Goal: Information Seeking & Learning: Learn about a topic

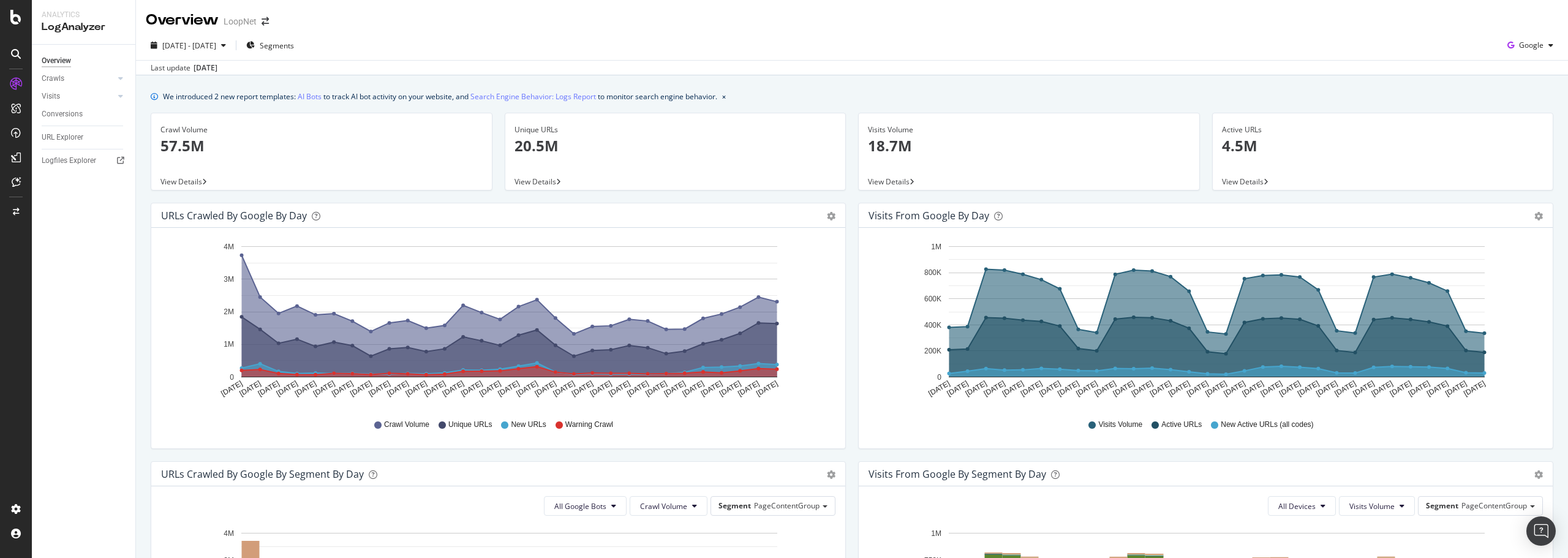
scroll to position [463, 0]
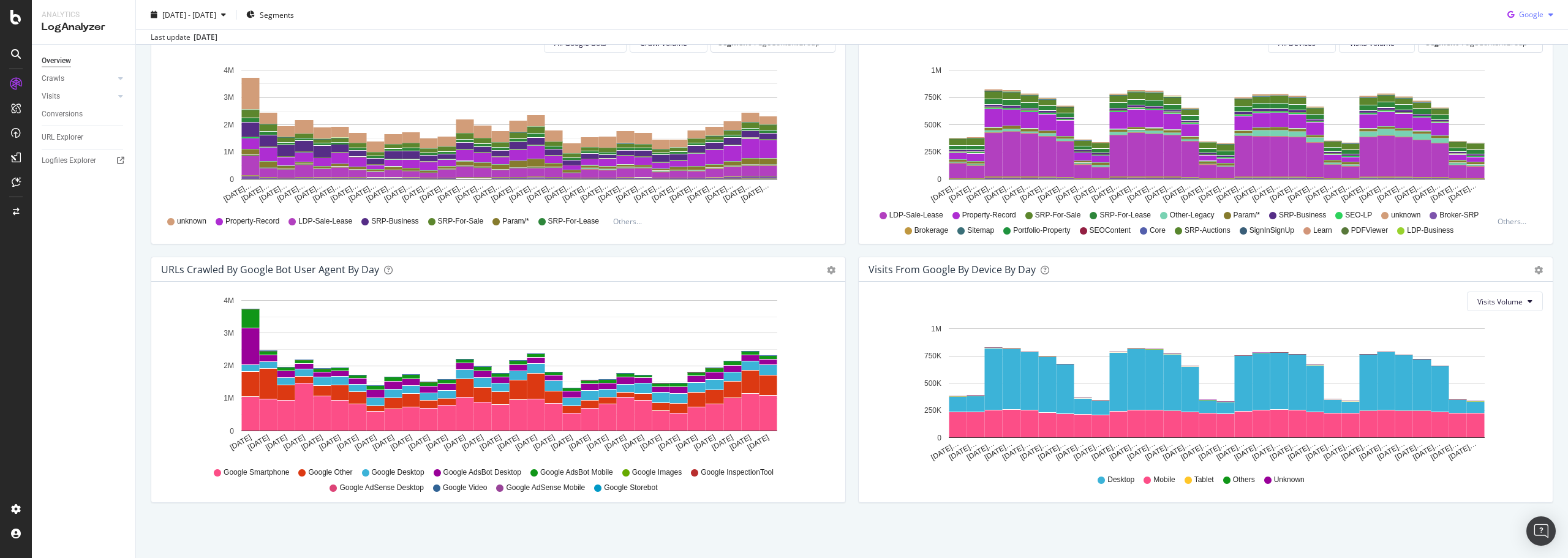
click at [1519, 16] on span "Google" at bounding box center [1531, 14] width 24 height 11
click at [1511, 86] on span "OpenAI" at bounding box center [1530, 85] width 45 height 11
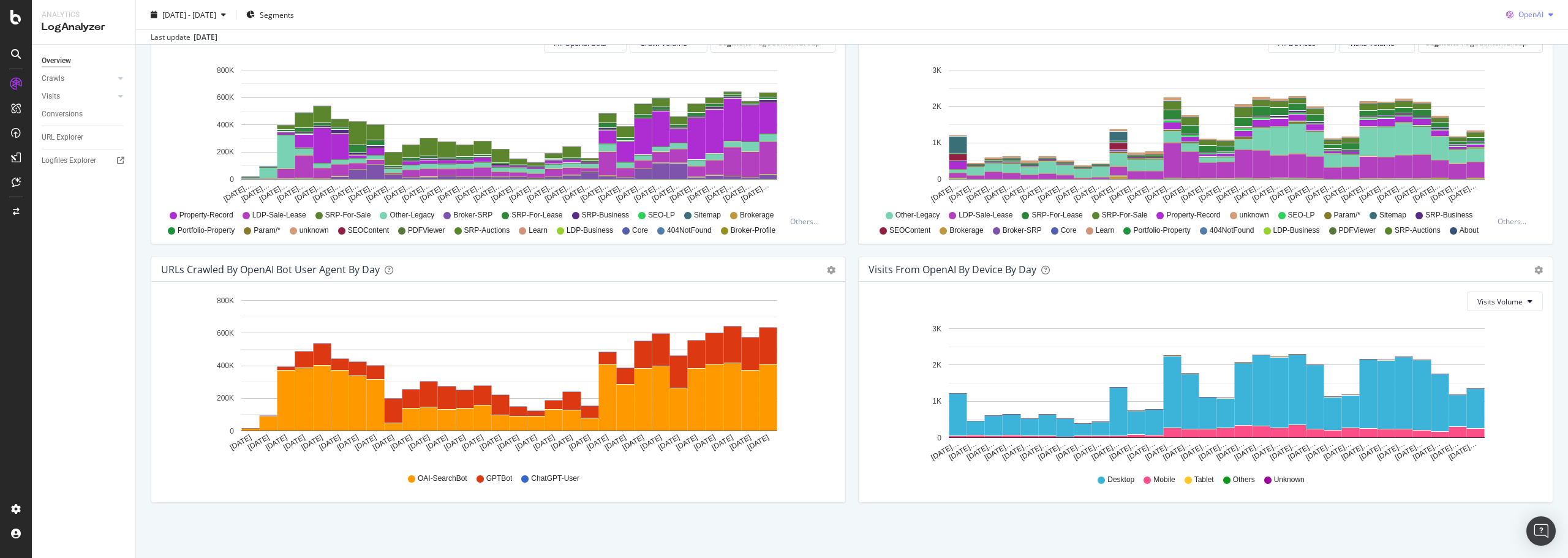
click at [1522, 15] on span "OpenAI" at bounding box center [1531, 14] width 25 height 11
click at [1514, 105] on span "Other AI Bots" at bounding box center [1529, 107] width 45 height 11
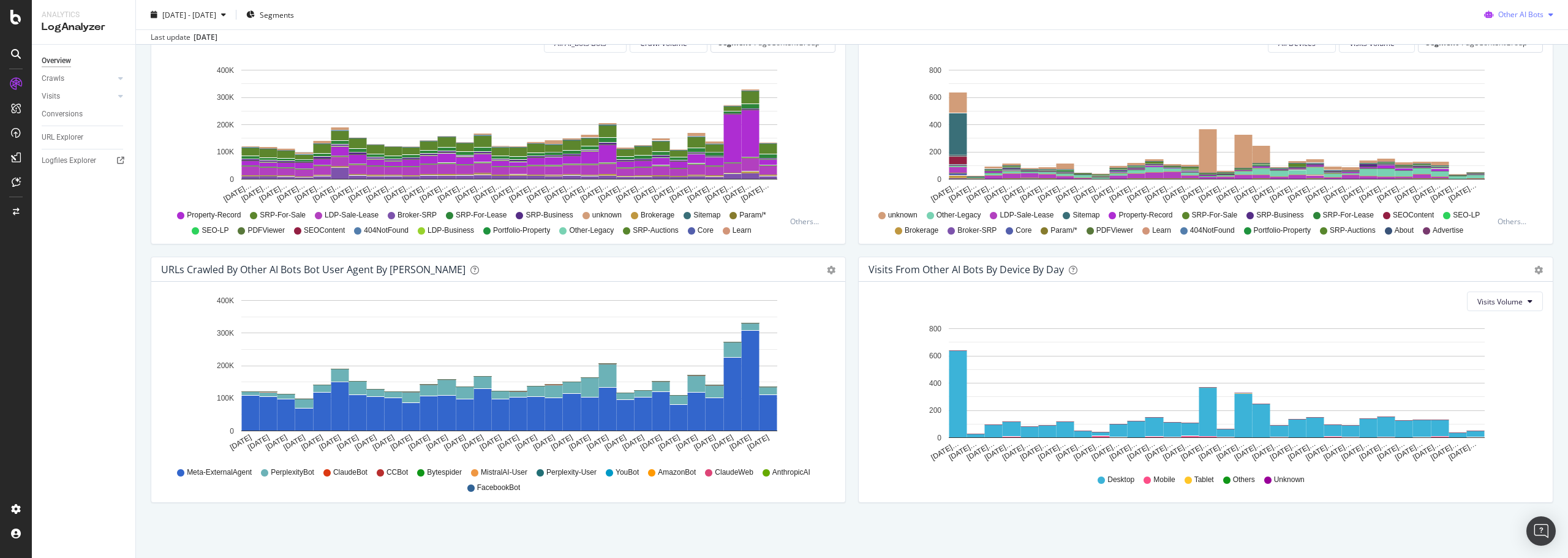
click at [1526, 16] on span "Other AI Bots" at bounding box center [1520, 14] width 45 height 11
click at [1506, 84] on span "OpenAI" at bounding box center [1523, 85] width 48 height 11
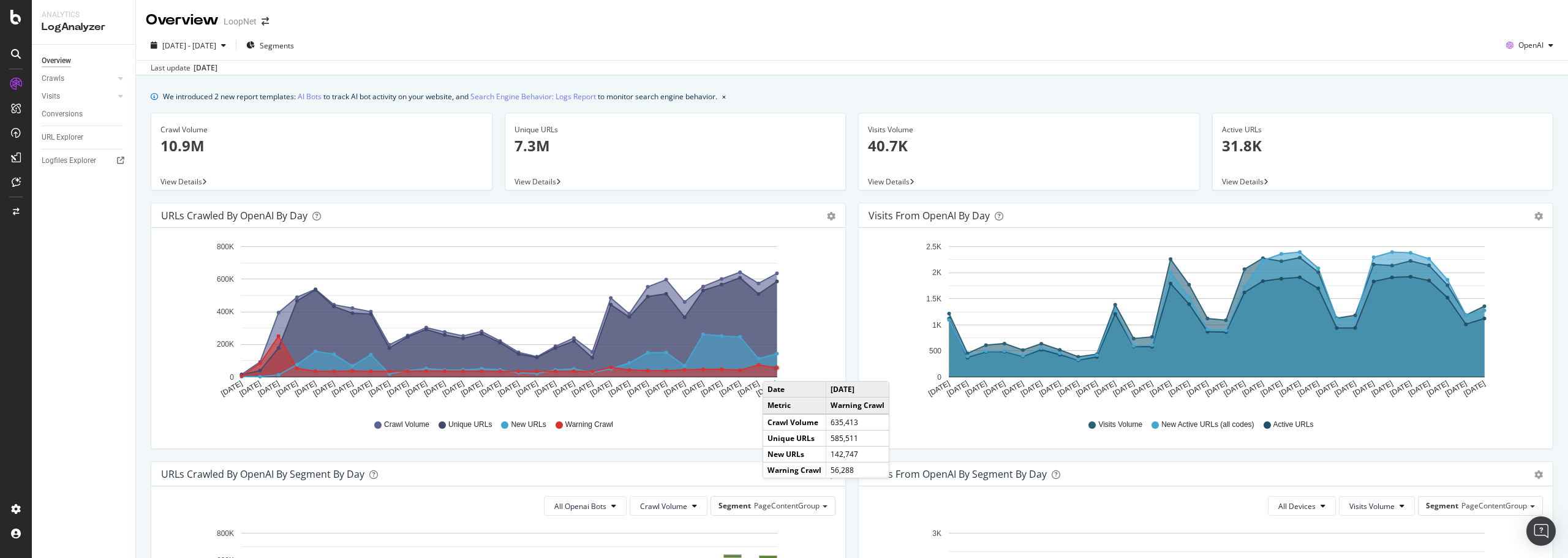
click at [774, 369] on circle "A chart." at bounding box center [776, 367] width 4 height 4
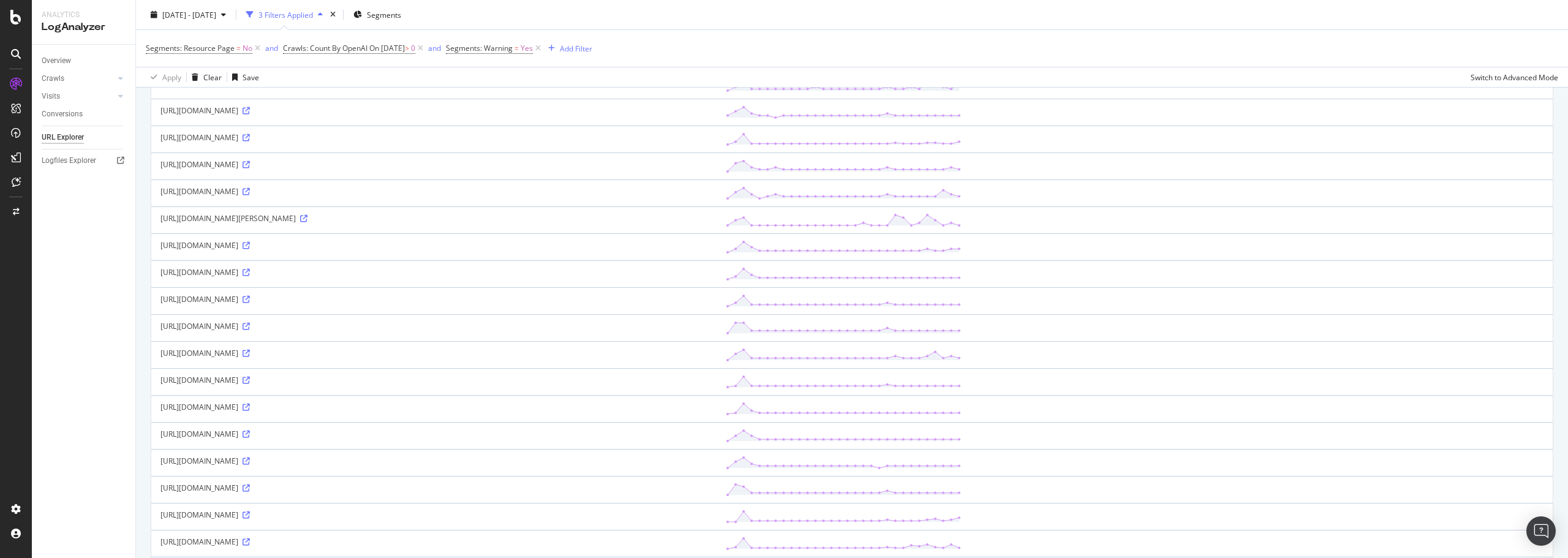
scroll to position [1079, 0]
